Goal: Browse casually

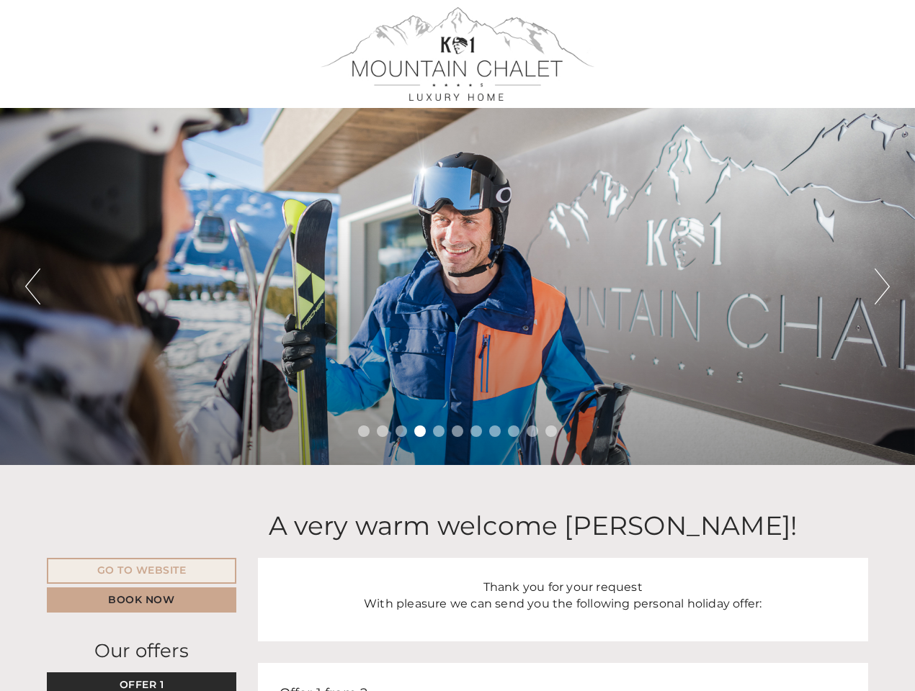
click at [457, 346] on div "Previous Next 1 2 3 4 5 6 7 8 9 10 11" at bounding box center [457, 286] width 915 height 357
click at [32, 287] on button "Previous" at bounding box center [32, 287] width 15 height 36
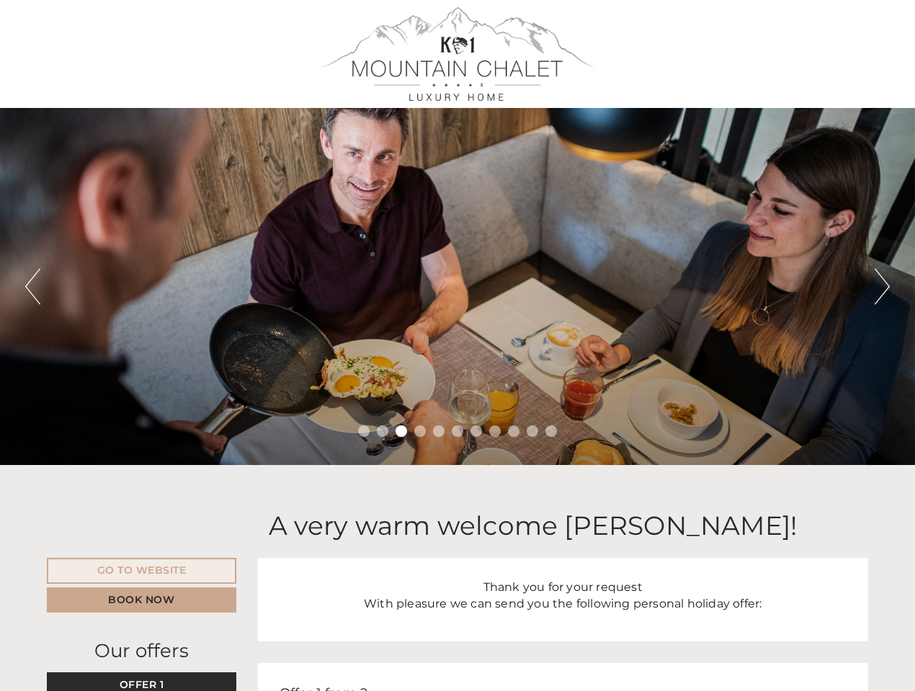
click at [457, 287] on div "Previous Next 1 2 3 4 5 6 7 8 9 10 11" at bounding box center [457, 286] width 915 height 357
click at [882, 287] on button "Next" at bounding box center [881, 287] width 15 height 36
click at [364, 431] on li "1" at bounding box center [364, 432] width 12 height 12
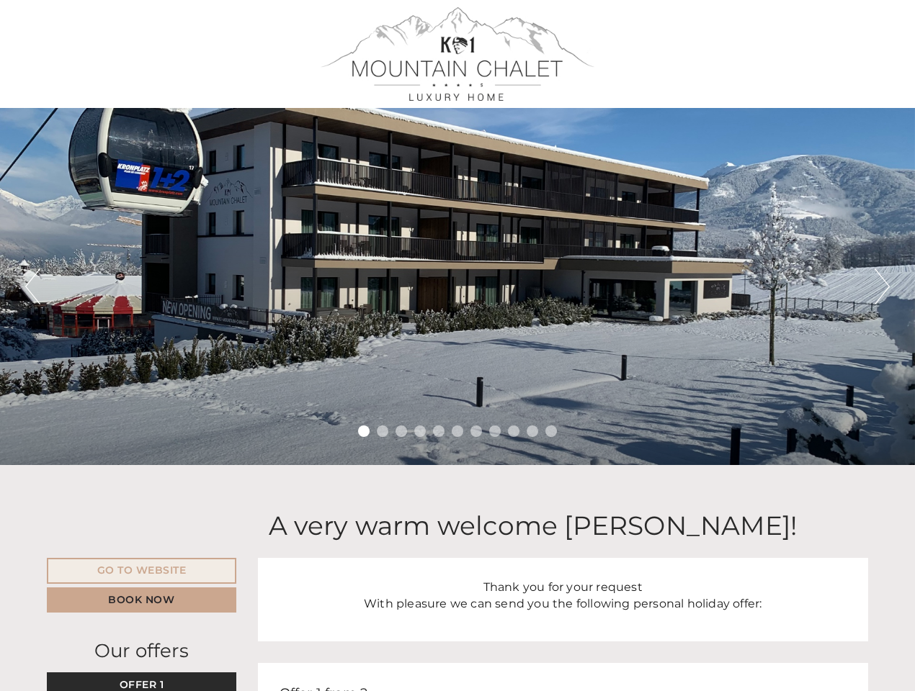
click at [382, 431] on li "2" at bounding box center [383, 432] width 12 height 12
click at [401, 431] on li "3" at bounding box center [401, 432] width 12 height 12
click at [420, 431] on li "4" at bounding box center [420, 432] width 12 height 12
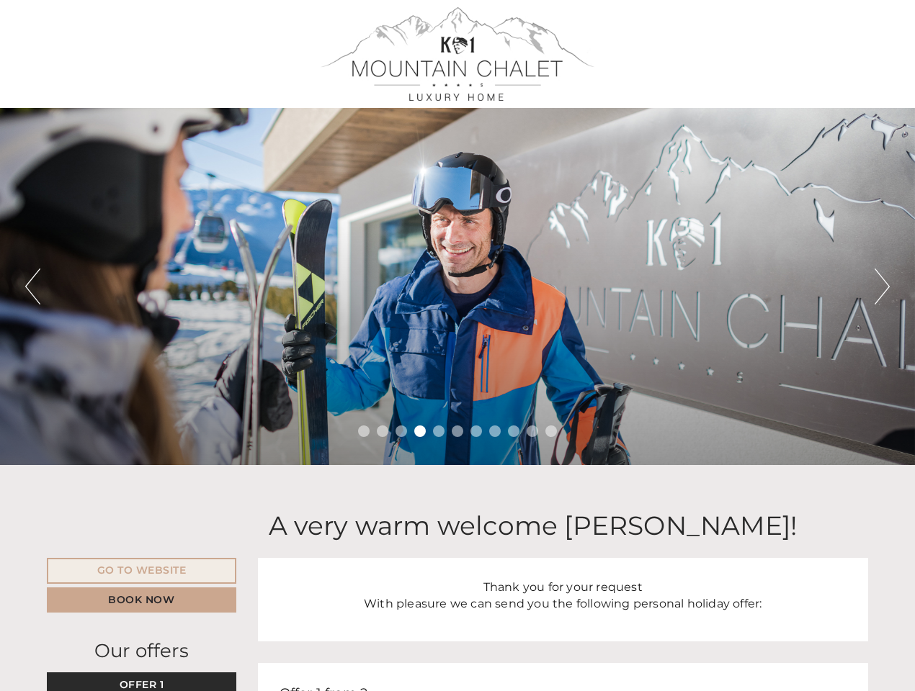
click at [439, 431] on li "5" at bounding box center [439, 432] width 12 height 12
click at [457, 431] on li "6" at bounding box center [458, 432] width 12 height 12
